Goal: Information Seeking & Learning: Find specific fact

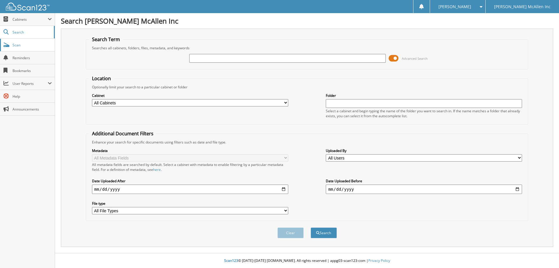
click at [11, 43] on link "Scan" at bounding box center [27, 45] width 55 height 13
type input "[DATE]"
click at [311, 227] on button "Search" at bounding box center [324, 232] width 26 height 11
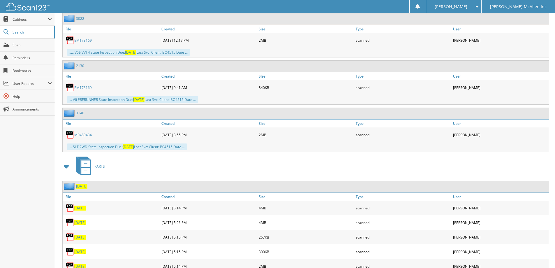
scroll to position [699, 0]
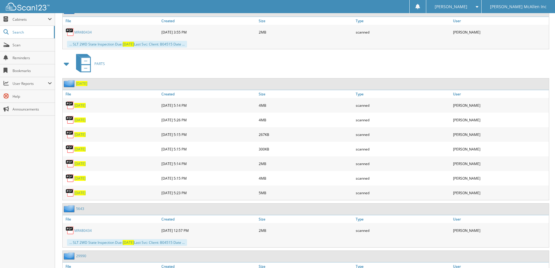
click at [79, 106] on span "[DATE]" at bounding box center [79, 105] width 11 height 5
click at [79, 119] on span "09/24/25" at bounding box center [79, 119] width 11 height 5
click at [83, 134] on span "09/24/25" at bounding box center [79, 134] width 11 height 5
click at [81, 150] on span "09/24/25" at bounding box center [79, 148] width 11 height 5
click at [79, 150] on span "09/24/25" at bounding box center [79, 148] width 11 height 5
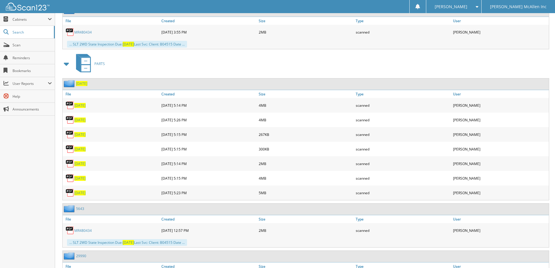
click at [80, 148] on span "09/24/25" at bounding box center [79, 148] width 11 height 5
click at [78, 163] on span "09/24/25" at bounding box center [79, 163] width 11 height 5
click at [79, 178] on span "09/24/25" at bounding box center [79, 178] width 11 height 5
click at [80, 107] on span "09/24/25" at bounding box center [79, 105] width 11 height 5
click at [81, 121] on span "09/24/25" at bounding box center [79, 119] width 11 height 5
